Goal: Information Seeking & Learning: Check status

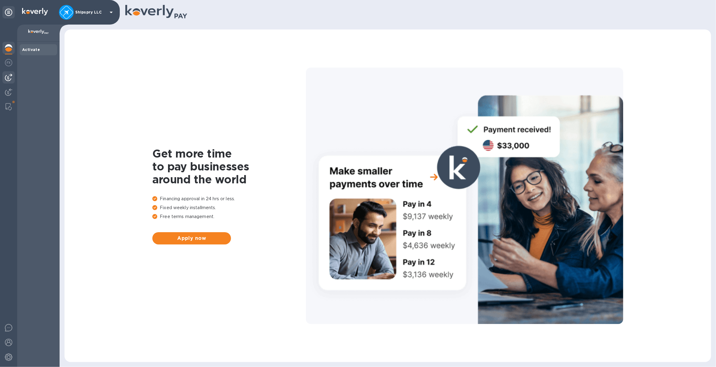
click at [7, 76] on img at bounding box center [8, 77] width 7 height 7
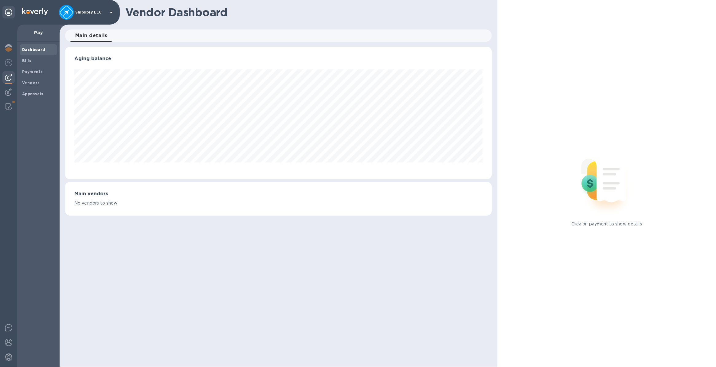
scroll to position [132, 426]
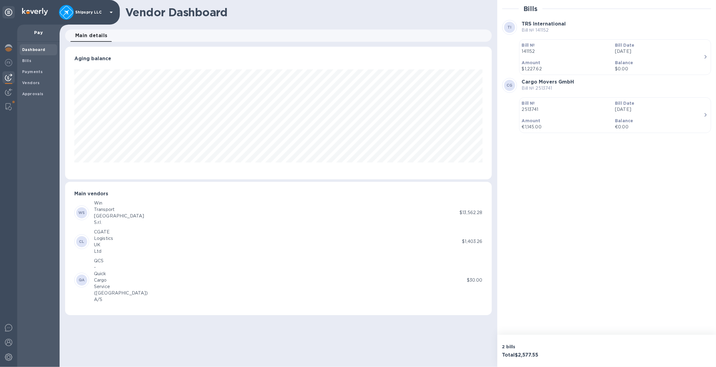
click at [111, 235] on div "Logistics" at bounding box center [103, 238] width 19 height 6
click at [76, 242] on div "CL" at bounding box center [81, 241] width 11 height 11
click at [670, 62] on p "Balance" at bounding box center [659, 63] width 88 height 6
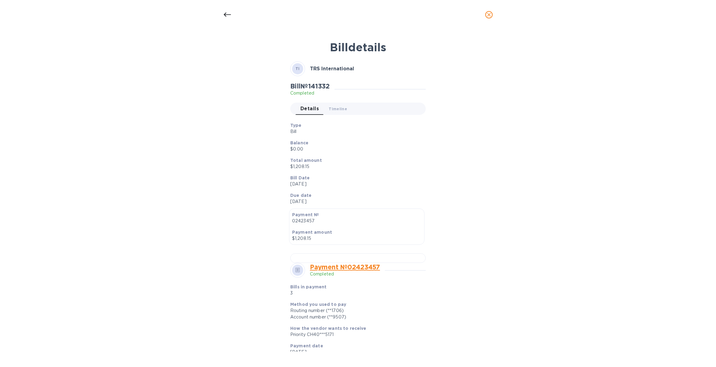
click at [221, 13] on div at bounding box center [227, 14] width 15 height 15
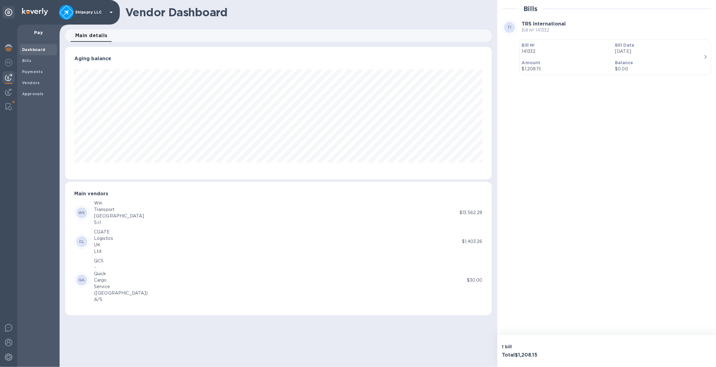
click at [114, 239] on div "CL CGATE Logistics UK Ltd" at bounding box center [267, 242] width 387 height 26
click at [30, 81] on b "Vendors" at bounding box center [31, 82] width 18 height 5
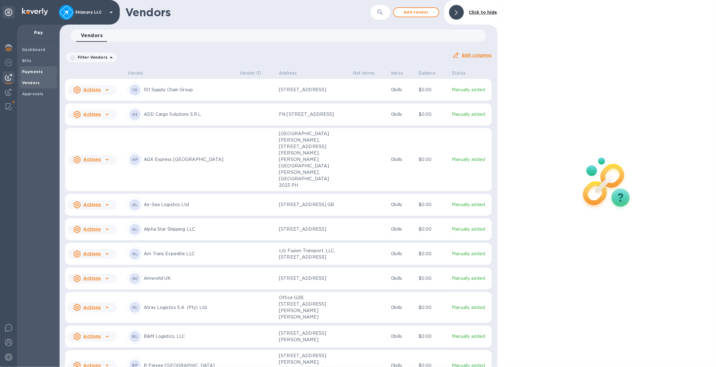
click at [29, 69] on span "Payments" at bounding box center [32, 72] width 21 height 6
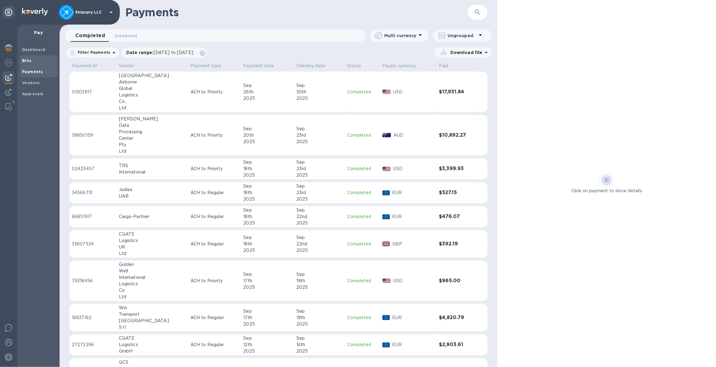
click at [31, 60] on span "Bills" at bounding box center [38, 61] width 33 height 6
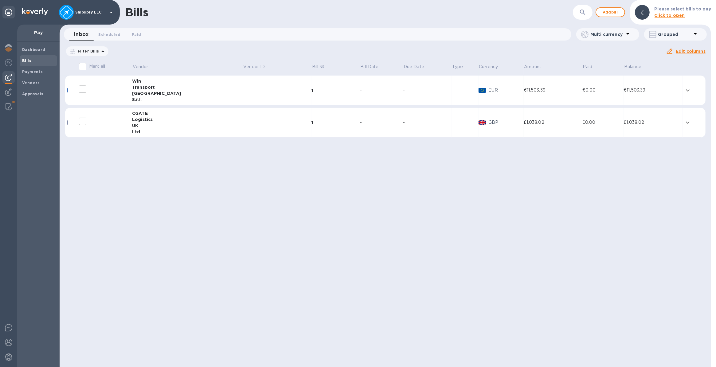
click at [687, 122] on icon "expand row" at bounding box center [687, 122] width 7 height 7
